Goal: Browse casually

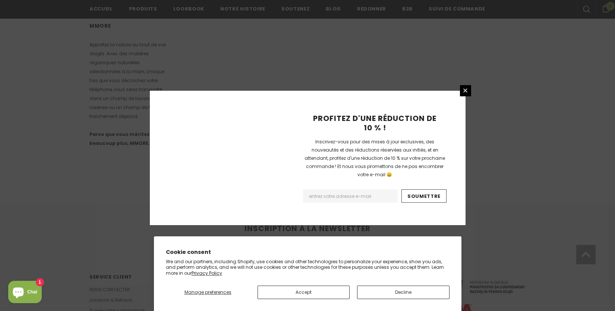
scroll to position [472, 0]
